Goal: Task Accomplishment & Management: Manage account settings

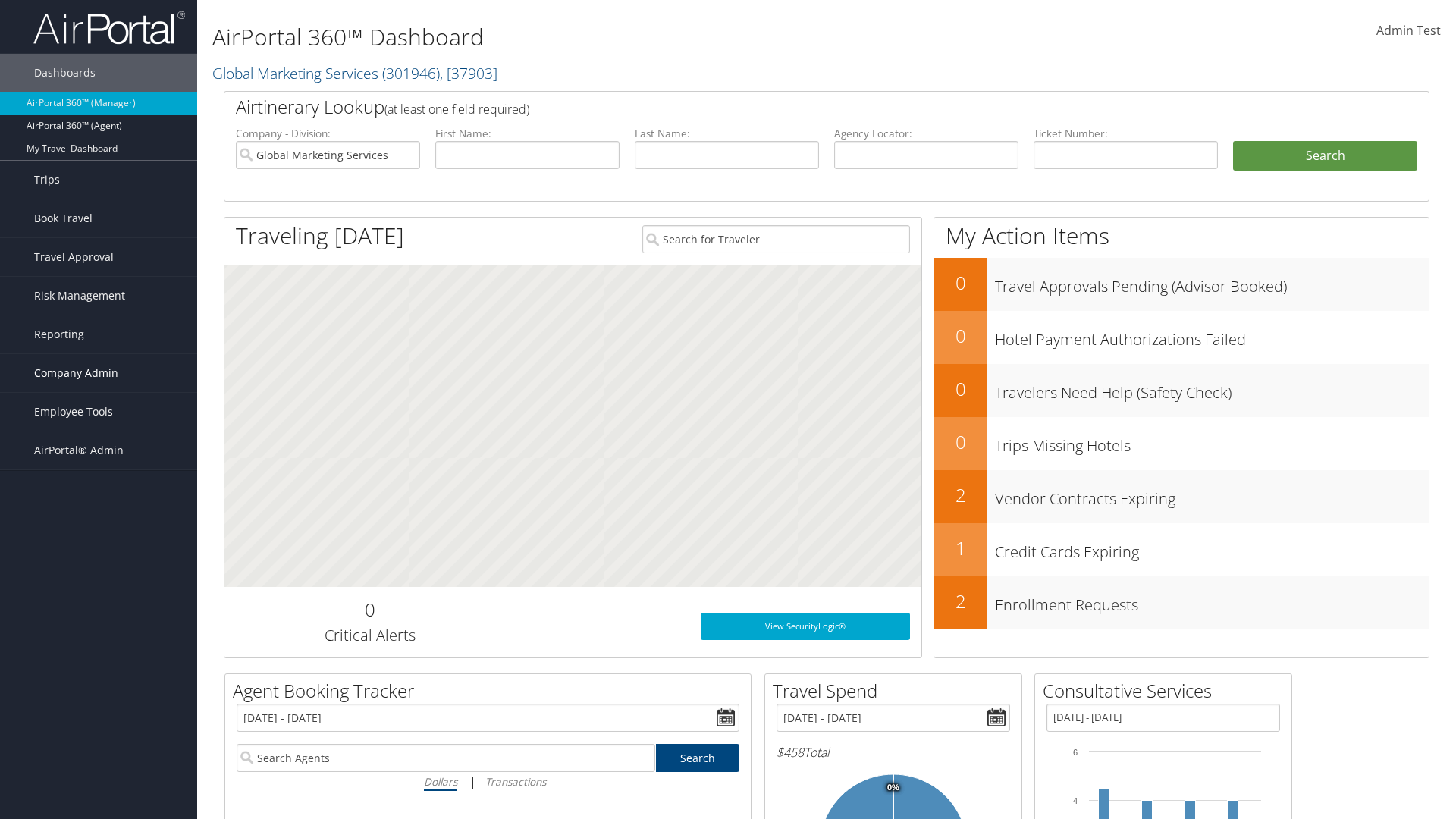
click at [99, 373] on span "Company Admin" at bounding box center [76, 373] width 84 height 38
click at [99, 449] on link "People" at bounding box center [99, 449] width 197 height 23
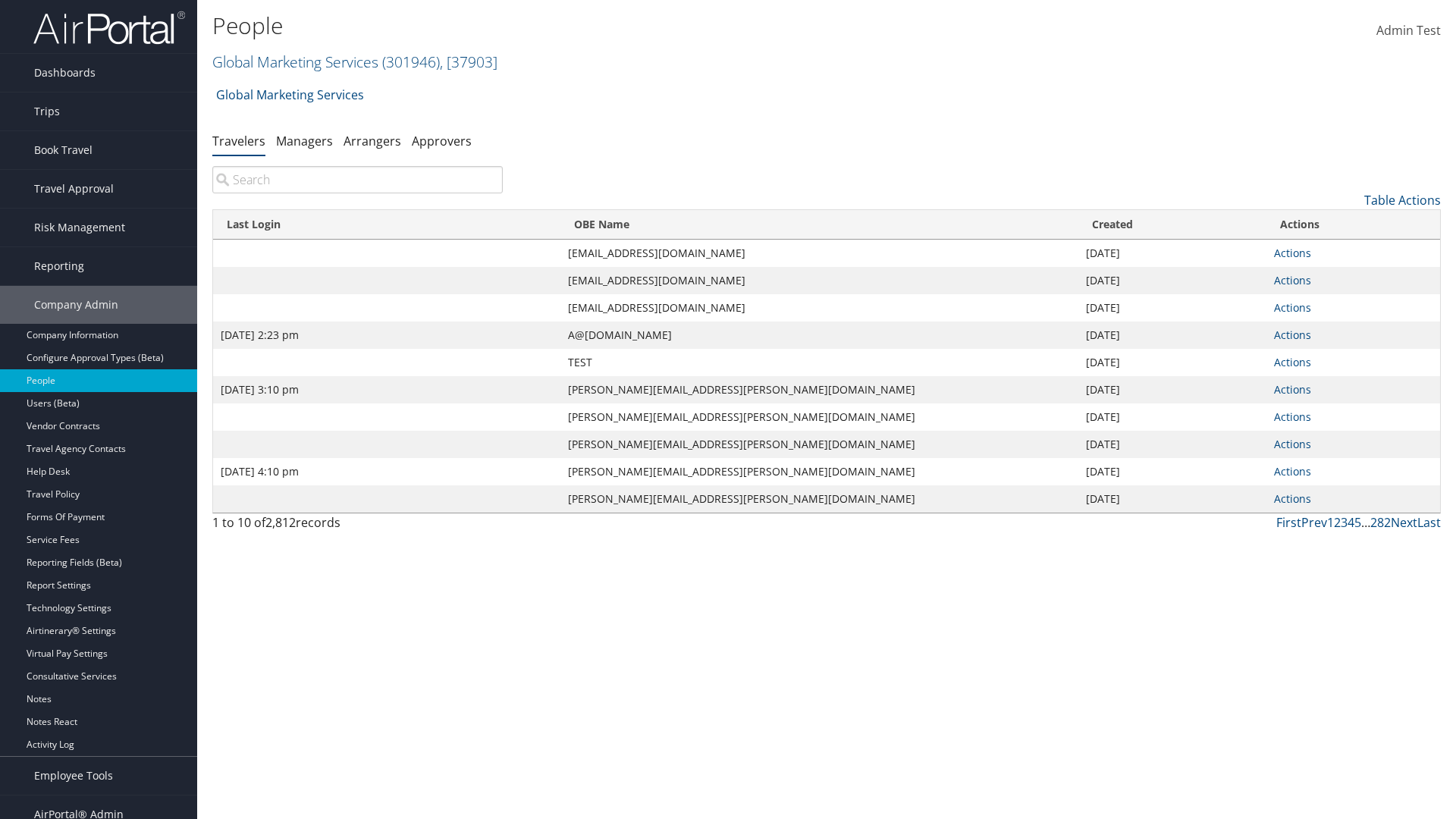
click at [357, 180] on input "search" at bounding box center [358, 180] width 291 height 27
